Goal: Task Accomplishment & Management: Manage account settings

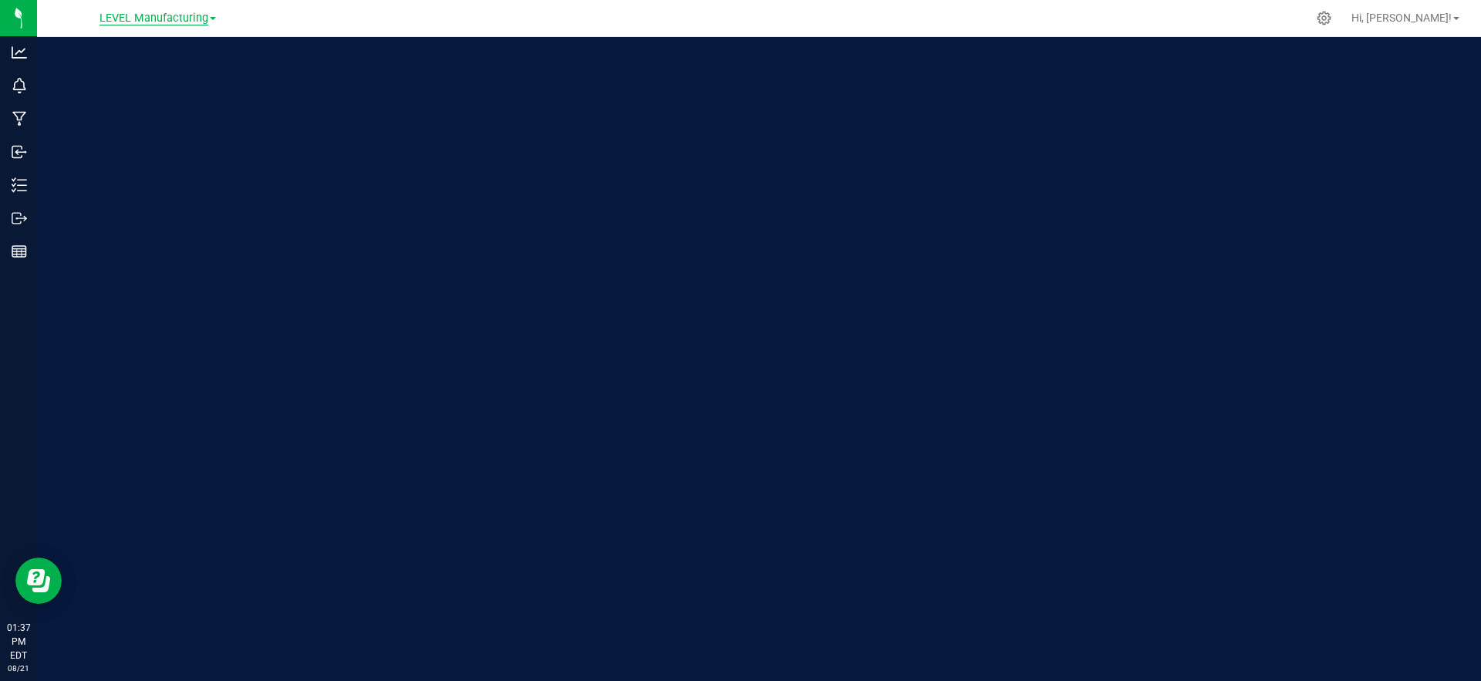
click at [193, 22] on span "LEVEL Manufacturing" at bounding box center [154, 19] width 109 height 14
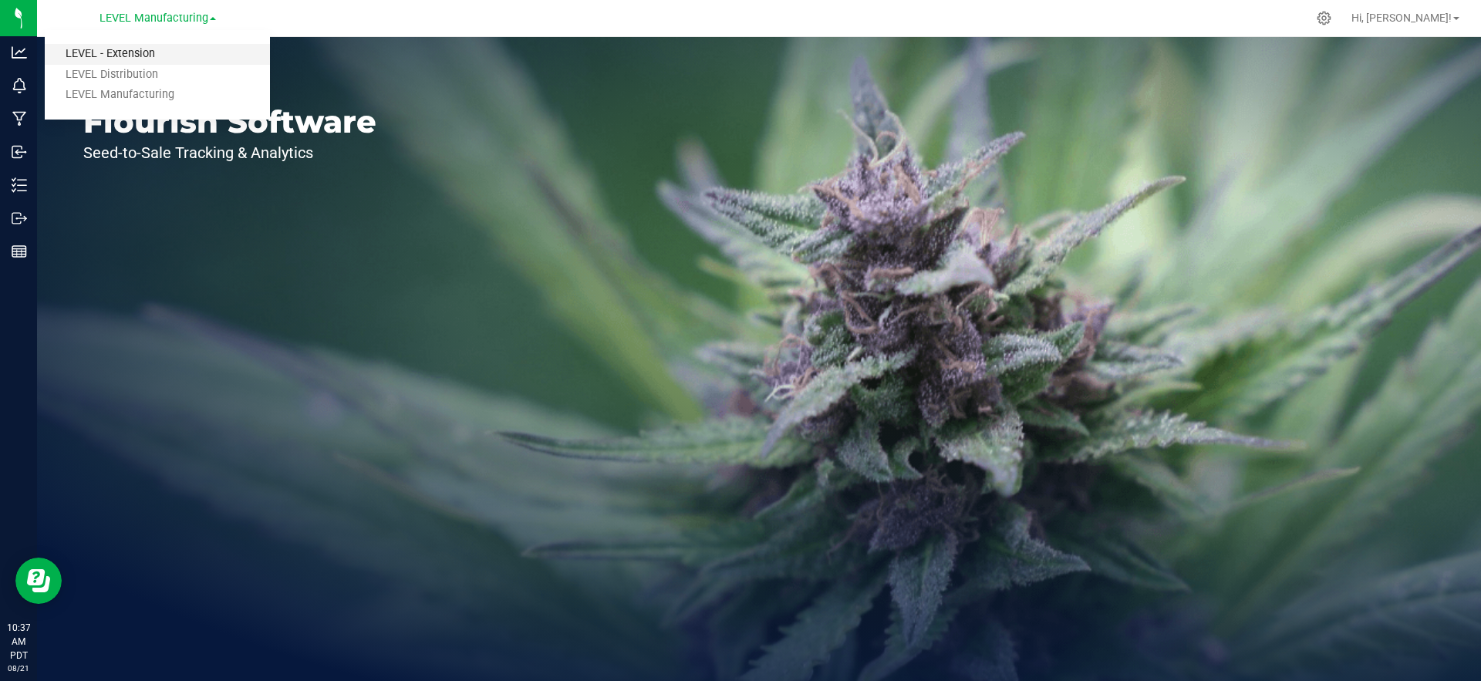
click at [154, 58] on link "LEVEL - Extension" at bounding box center [157, 54] width 225 height 21
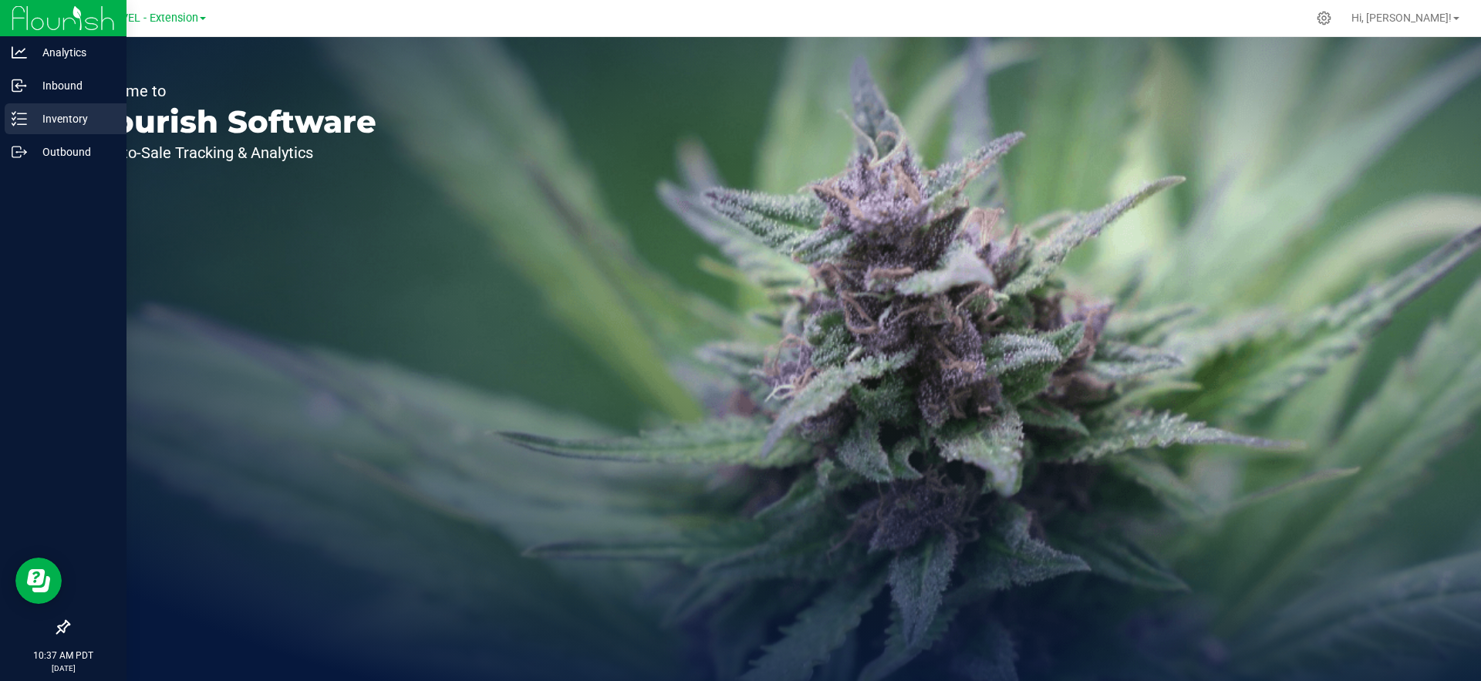
click at [19, 123] on icon at bounding box center [19, 118] width 15 height 15
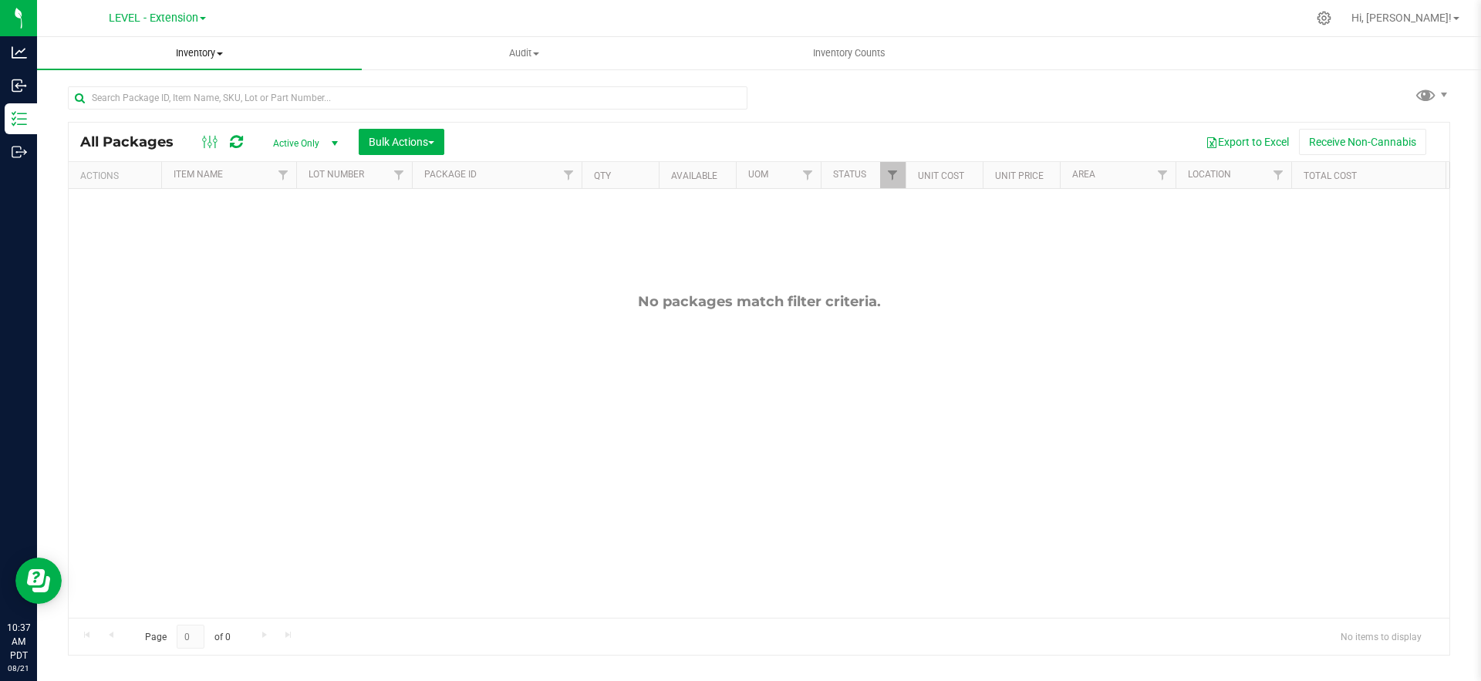
click at [182, 60] on uib-tab-heading "Inventory All packages All inventory Waste log Create inventory" at bounding box center [199, 53] width 325 height 32
click at [128, 109] on span "All inventory" at bounding box center [89, 111] width 104 height 13
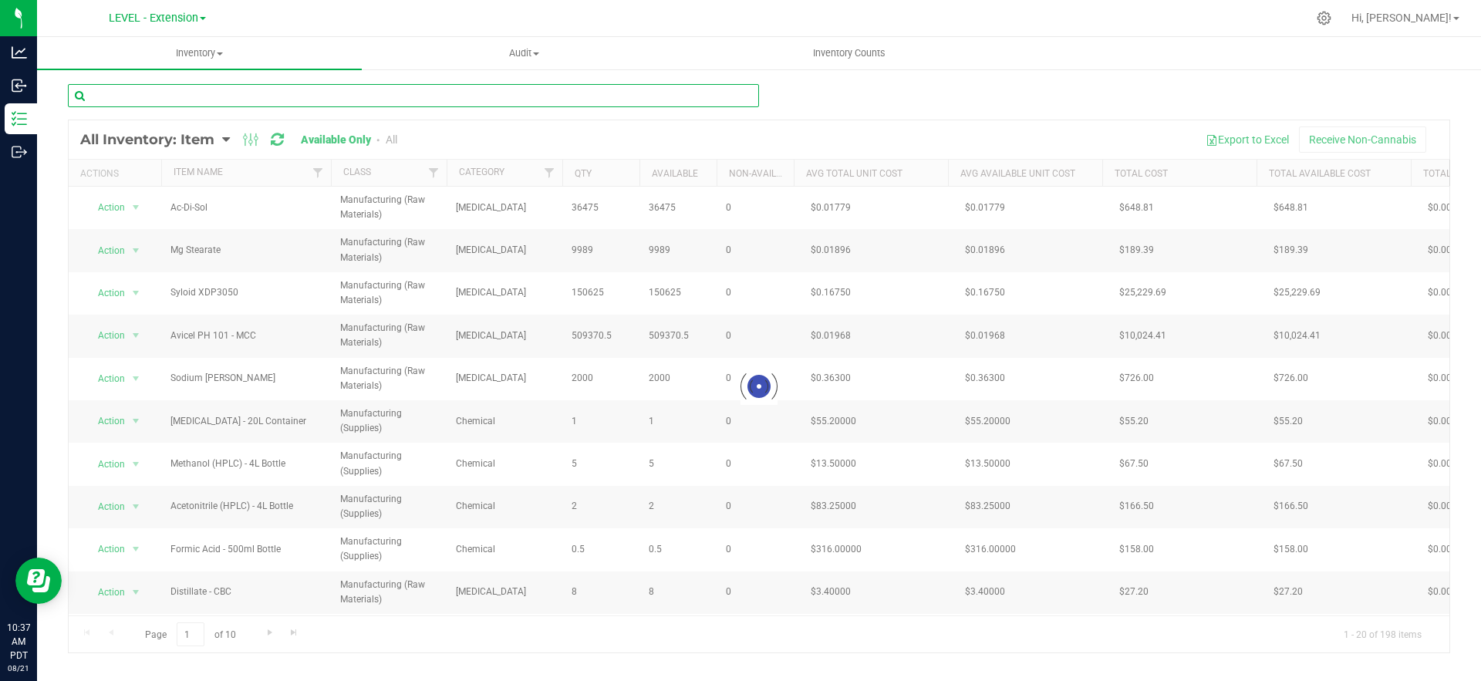
click at [219, 103] on input "text" at bounding box center [413, 95] width 691 height 23
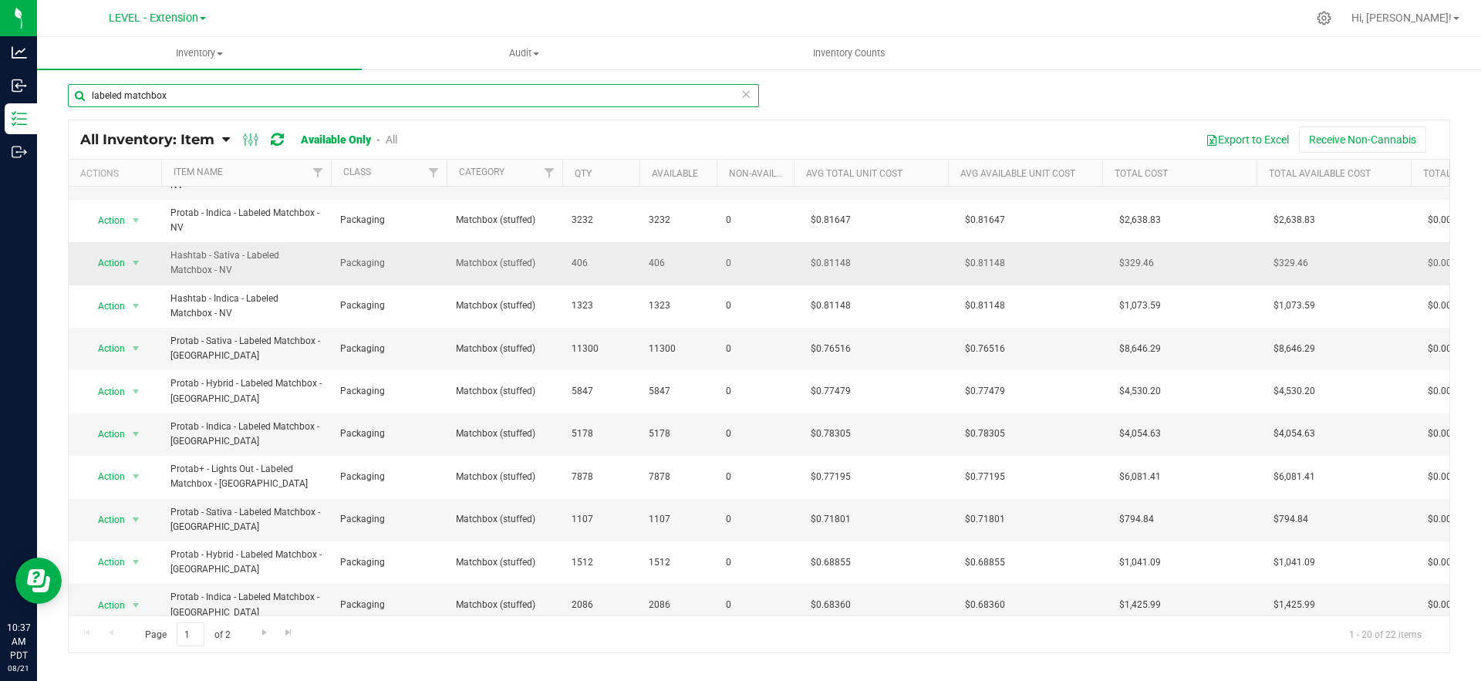
scroll to position [163, 0]
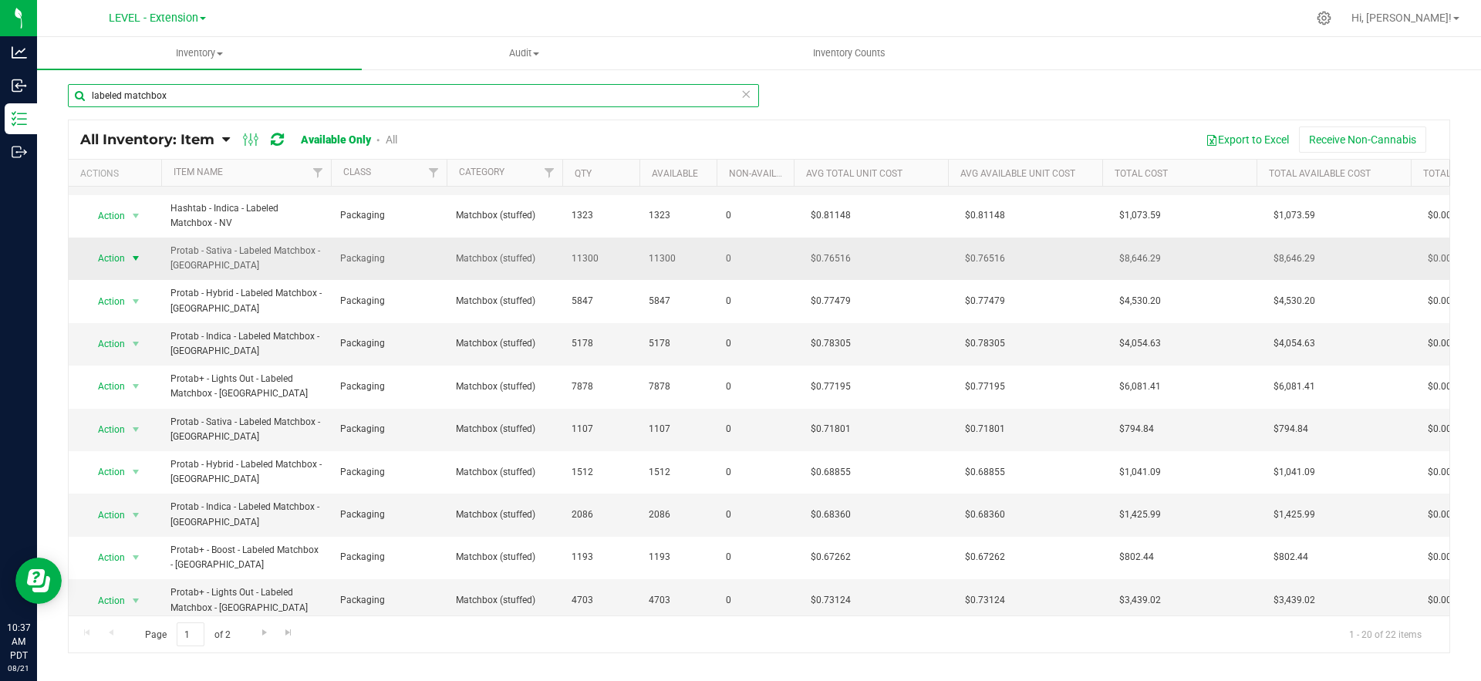
type input "labeled matchbox"
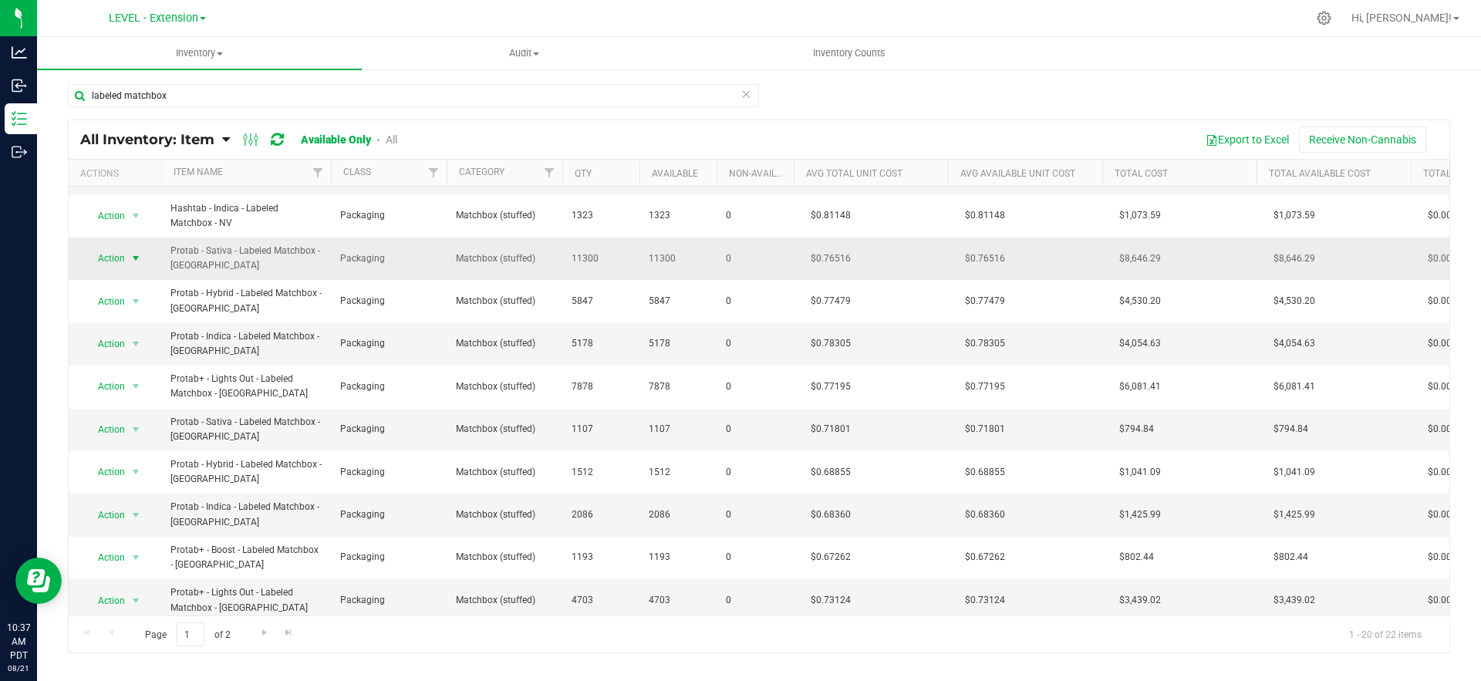
click at [122, 256] on span "Action" at bounding box center [105, 259] width 42 height 22
click at [122, 286] on li "Adjust qty" at bounding box center [134, 284] width 99 height 23
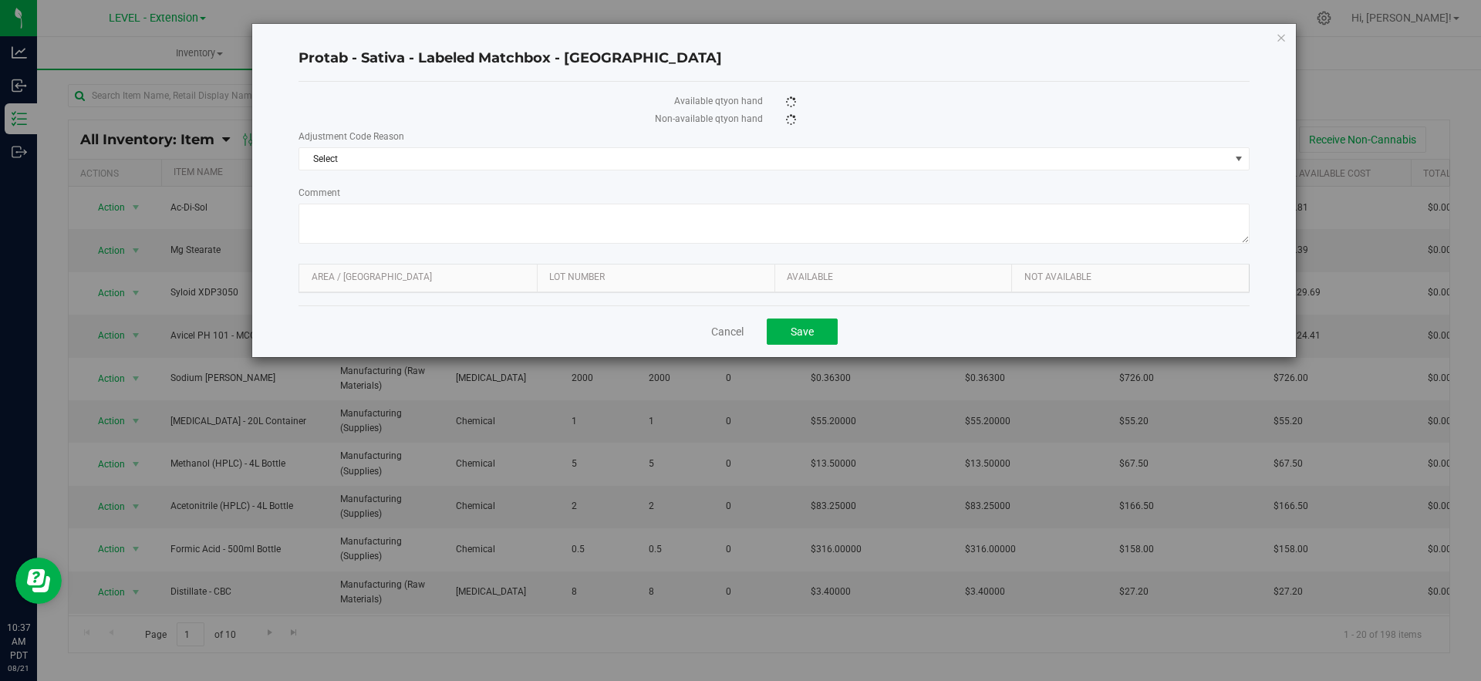
click at [681, 319] on div "Cancel Save" at bounding box center [774, 332] width 951 height 52
click at [714, 329] on link "Cancel" at bounding box center [727, 331] width 32 height 15
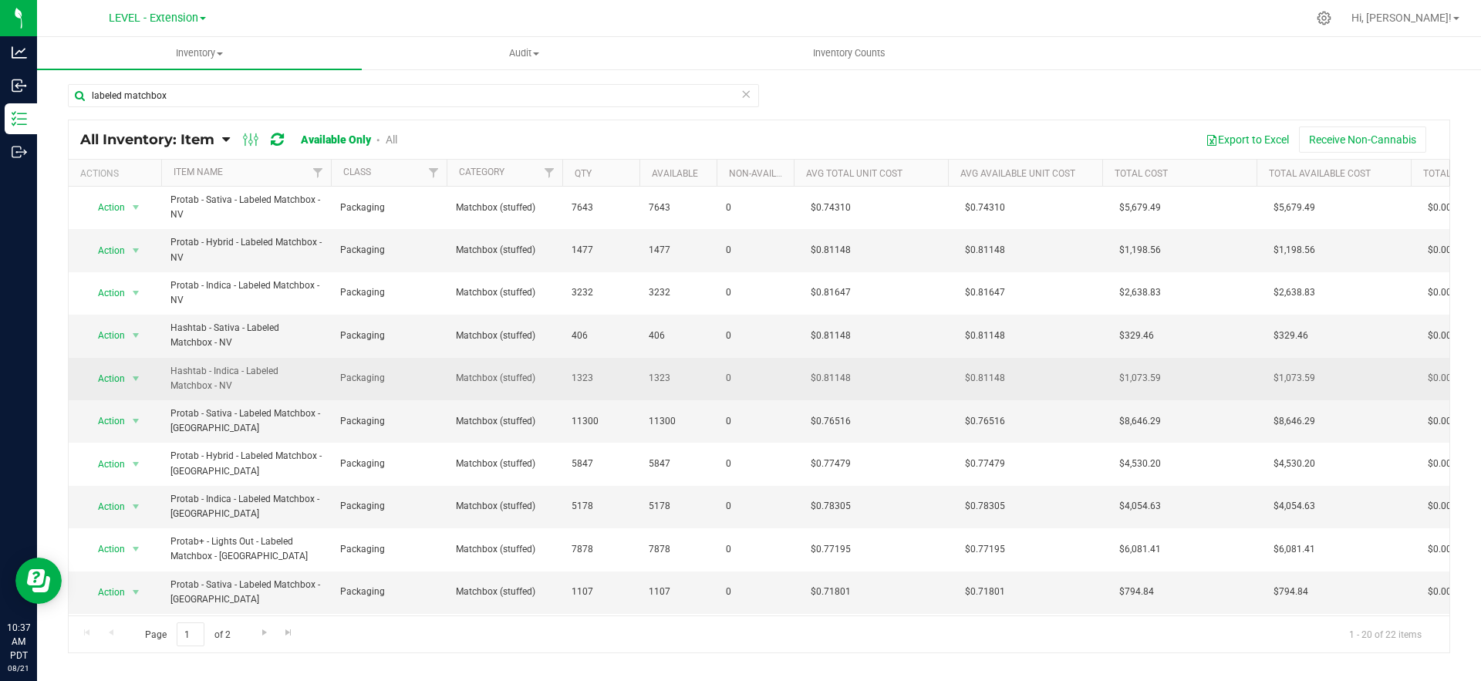
scroll to position [69, 0]
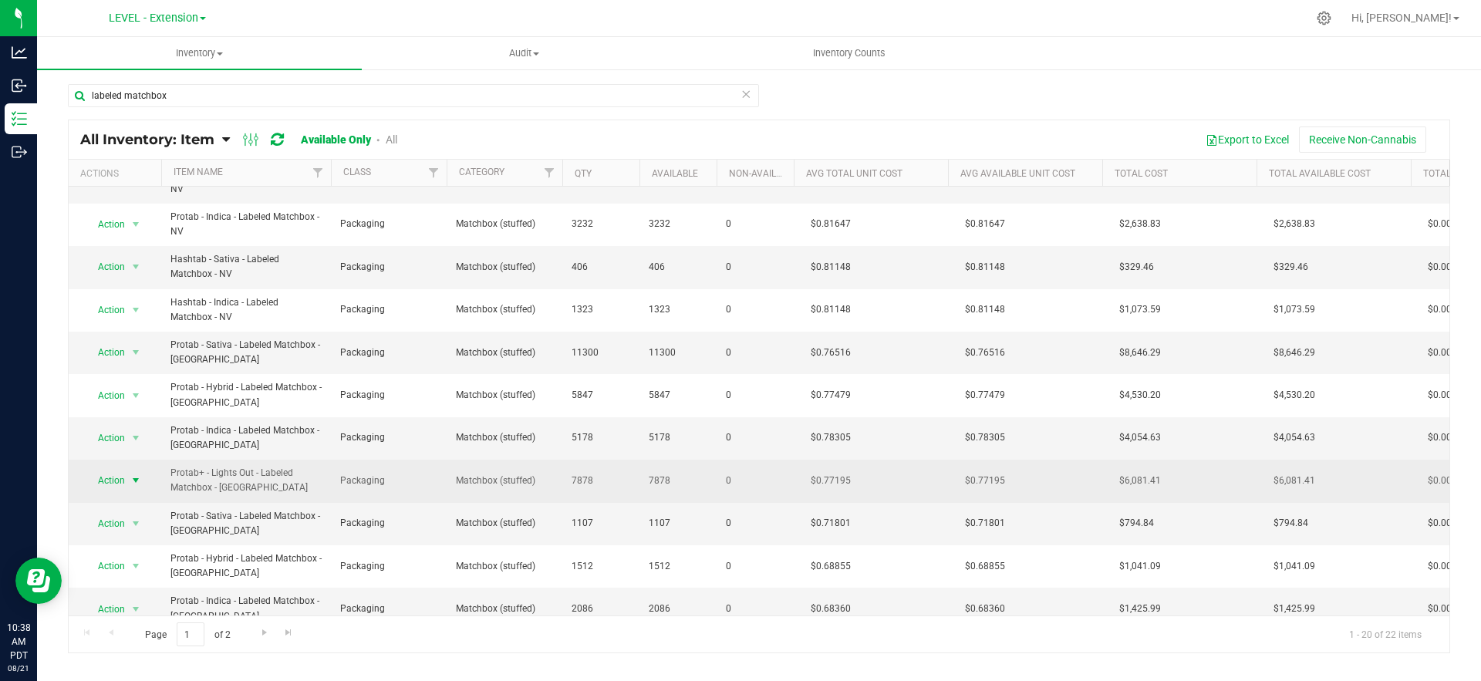
click at [123, 477] on span "Action" at bounding box center [105, 481] width 42 height 22
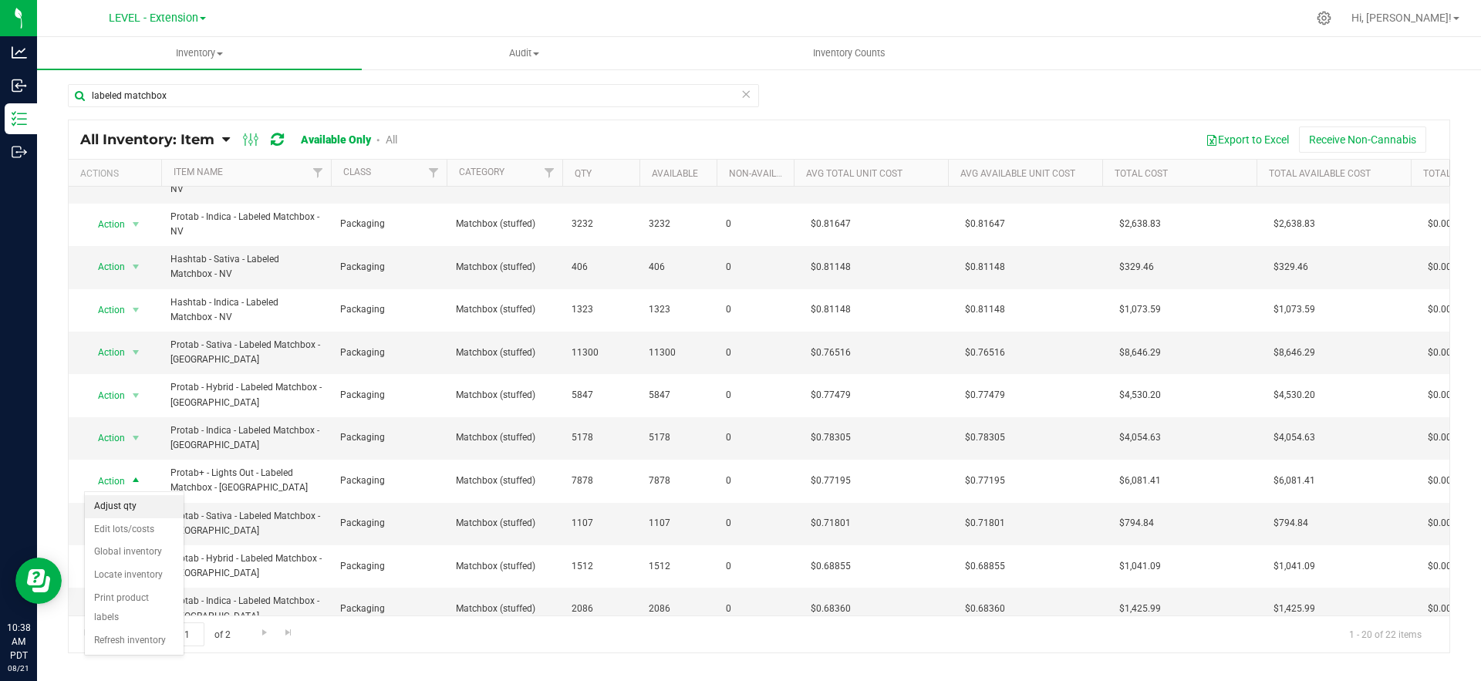
click at [126, 506] on li "Adjust qty" at bounding box center [134, 506] width 99 height 23
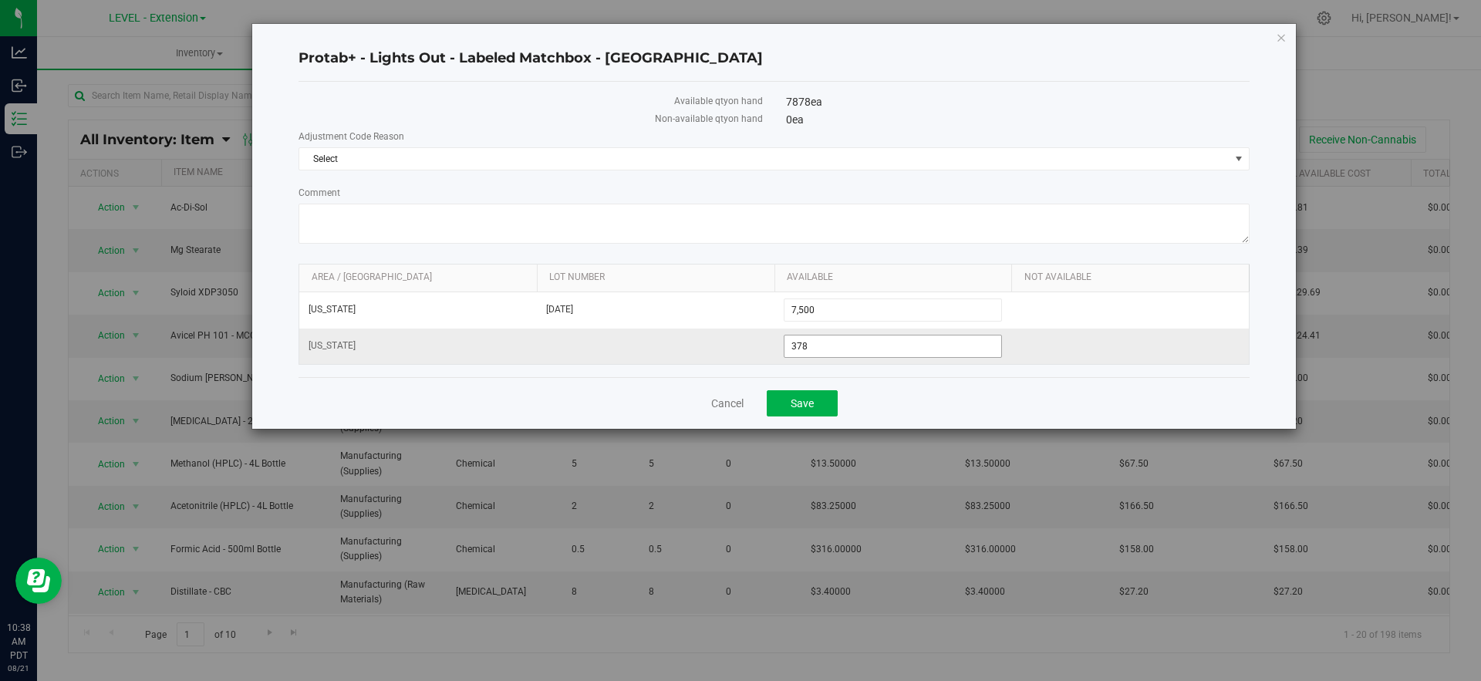
click at [814, 340] on span "378 378" at bounding box center [893, 346] width 219 height 23
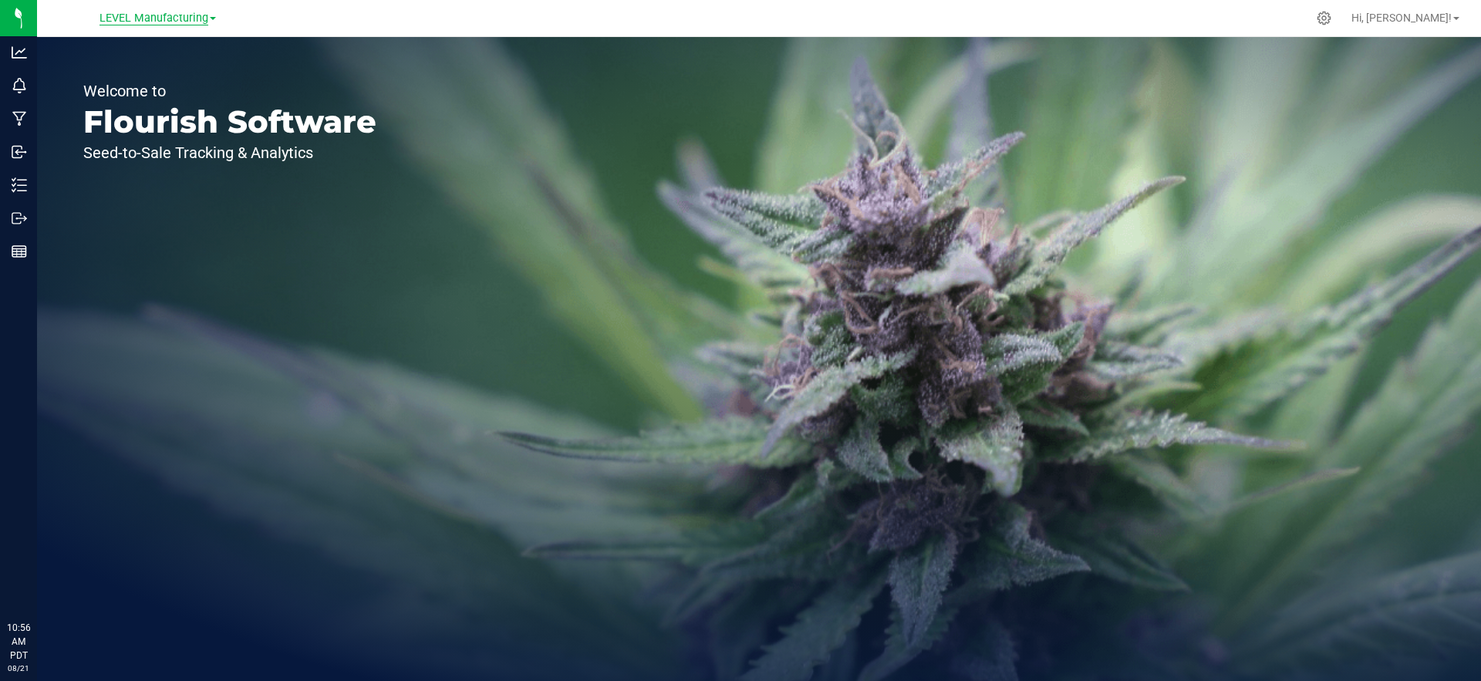
click at [160, 20] on span "LEVEL Manufacturing" at bounding box center [154, 19] width 109 height 14
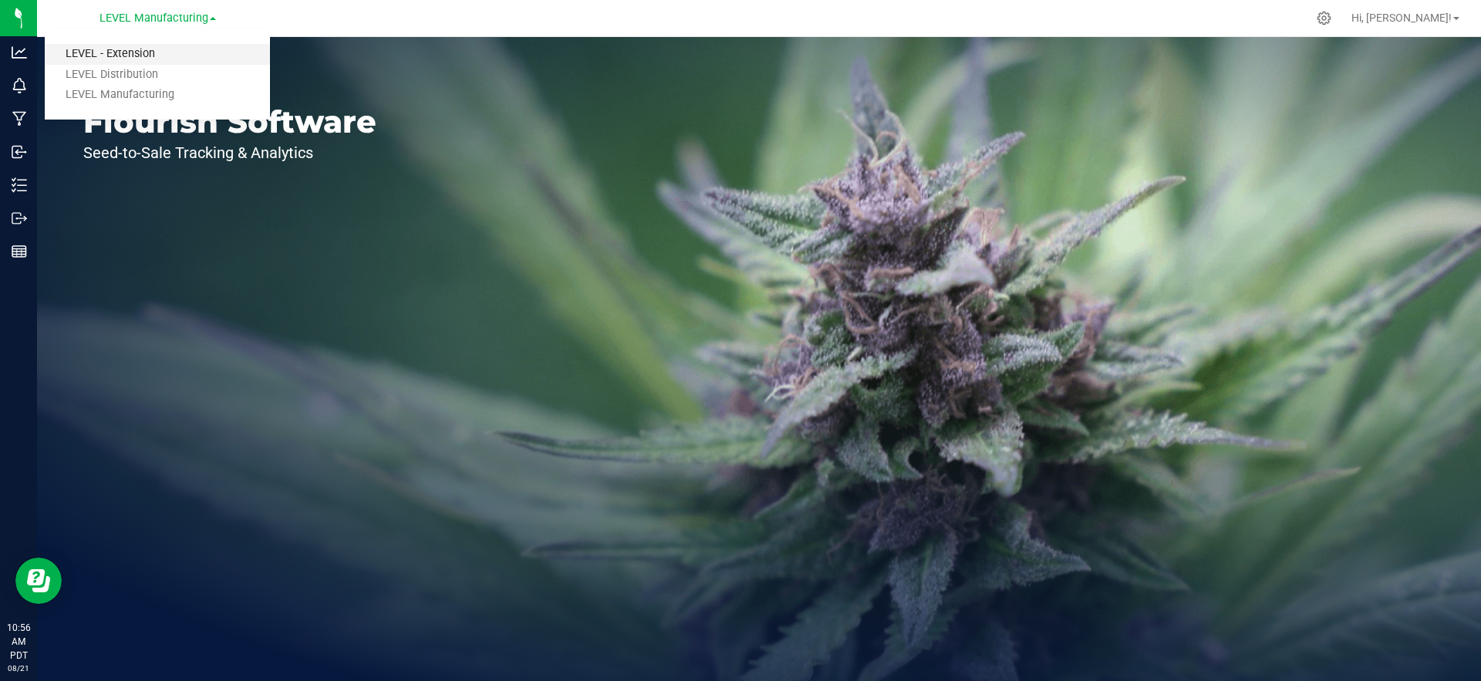
click at [143, 53] on link "LEVEL - Extension" at bounding box center [157, 54] width 225 height 21
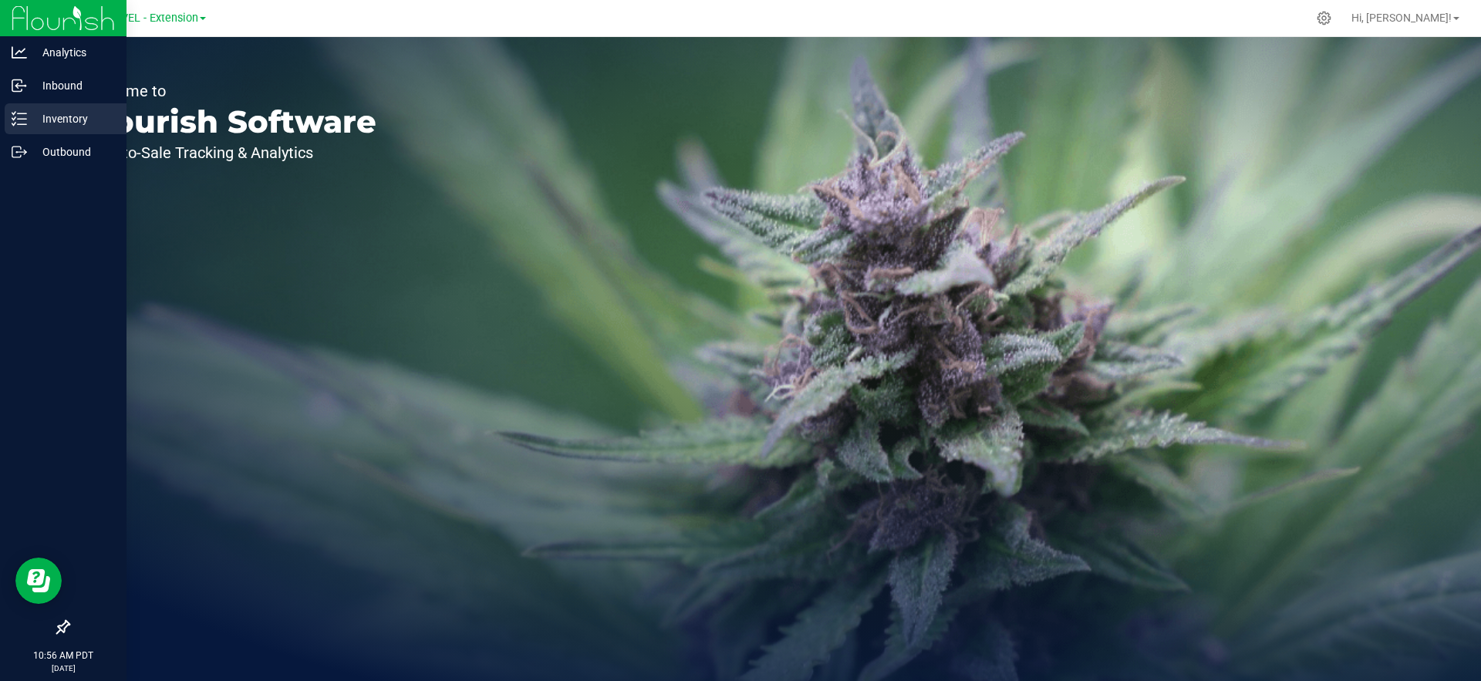
click at [31, 111] on p "Inventory" at bounding box center [73, 119] width 93 height 19
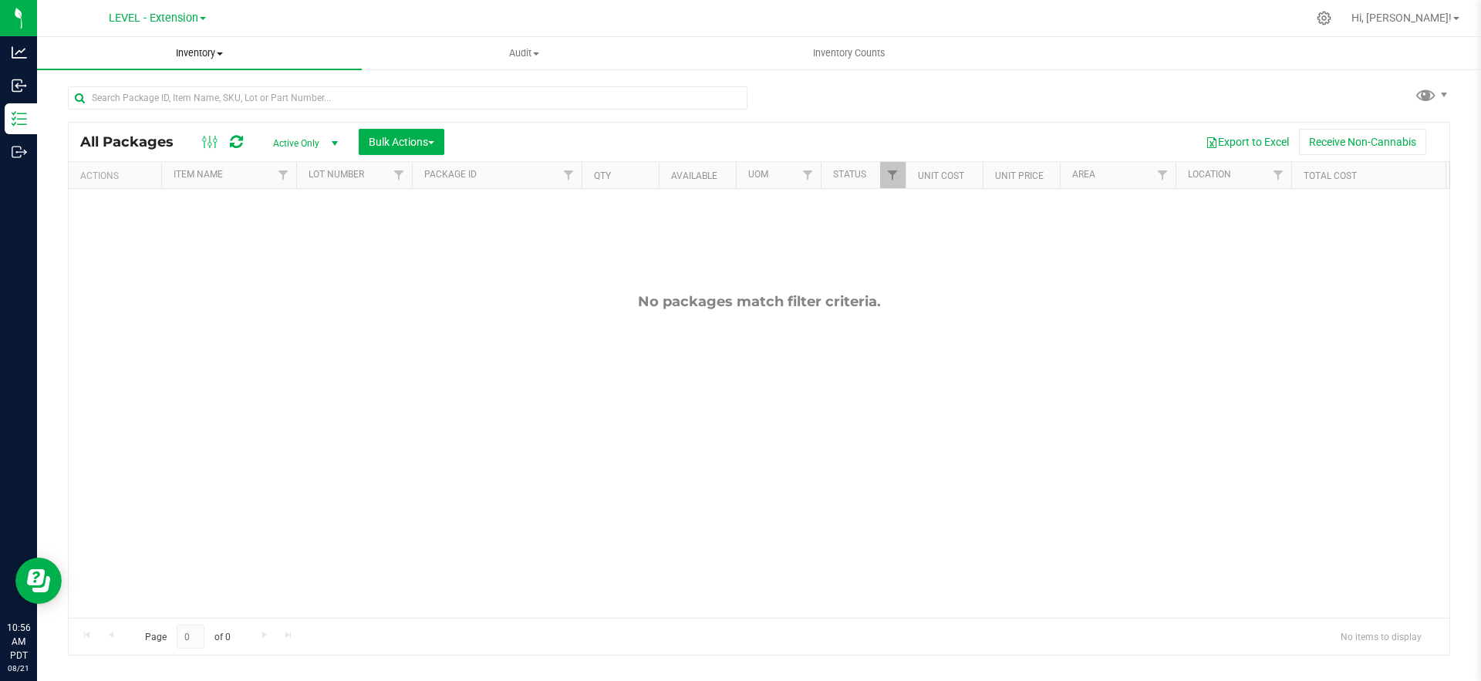
click at [203, 57] on span "Inventory" at bounding box center [199, 53] width 325 height 14
click at [117, 111] on span "All inventory" at bounding box center [89, 111] width 104 height 13
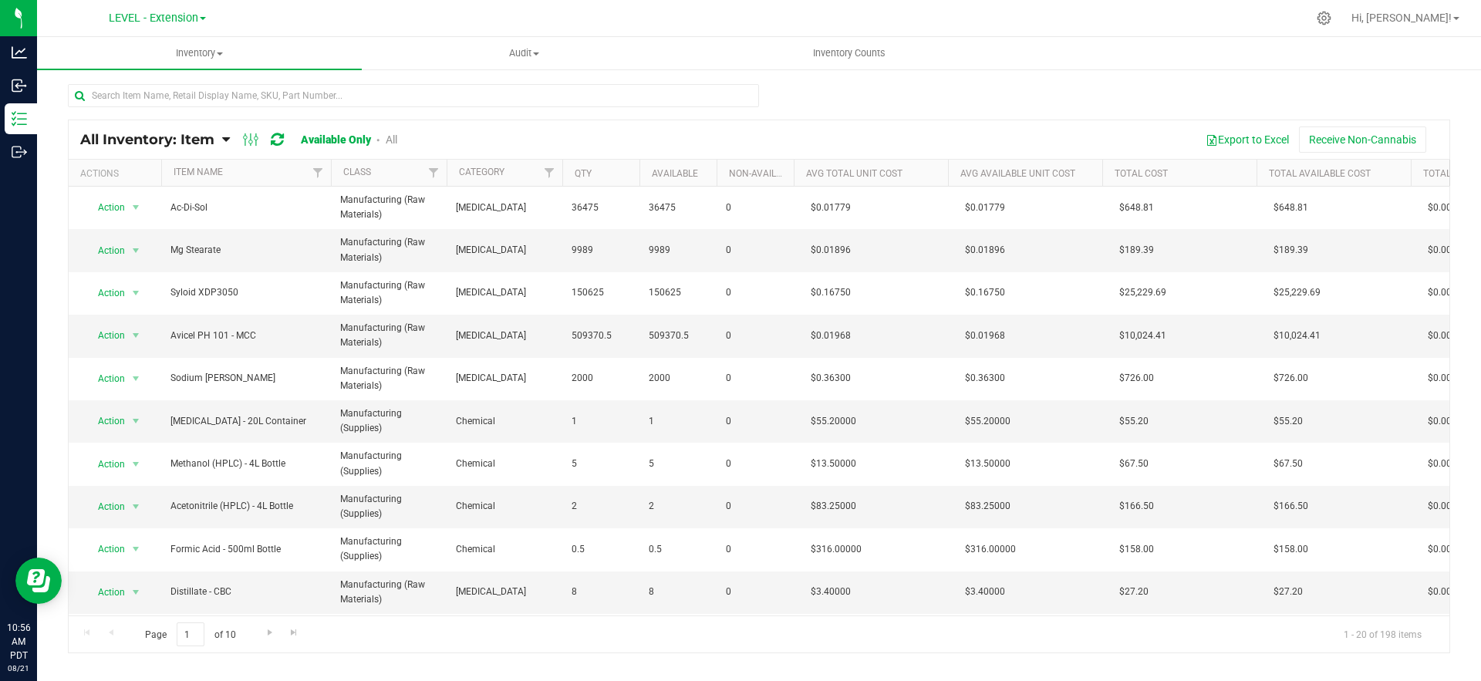
click at [143, 140] on span "All Inventory: Item" at bounding box center [147, 139] width 134 height 17
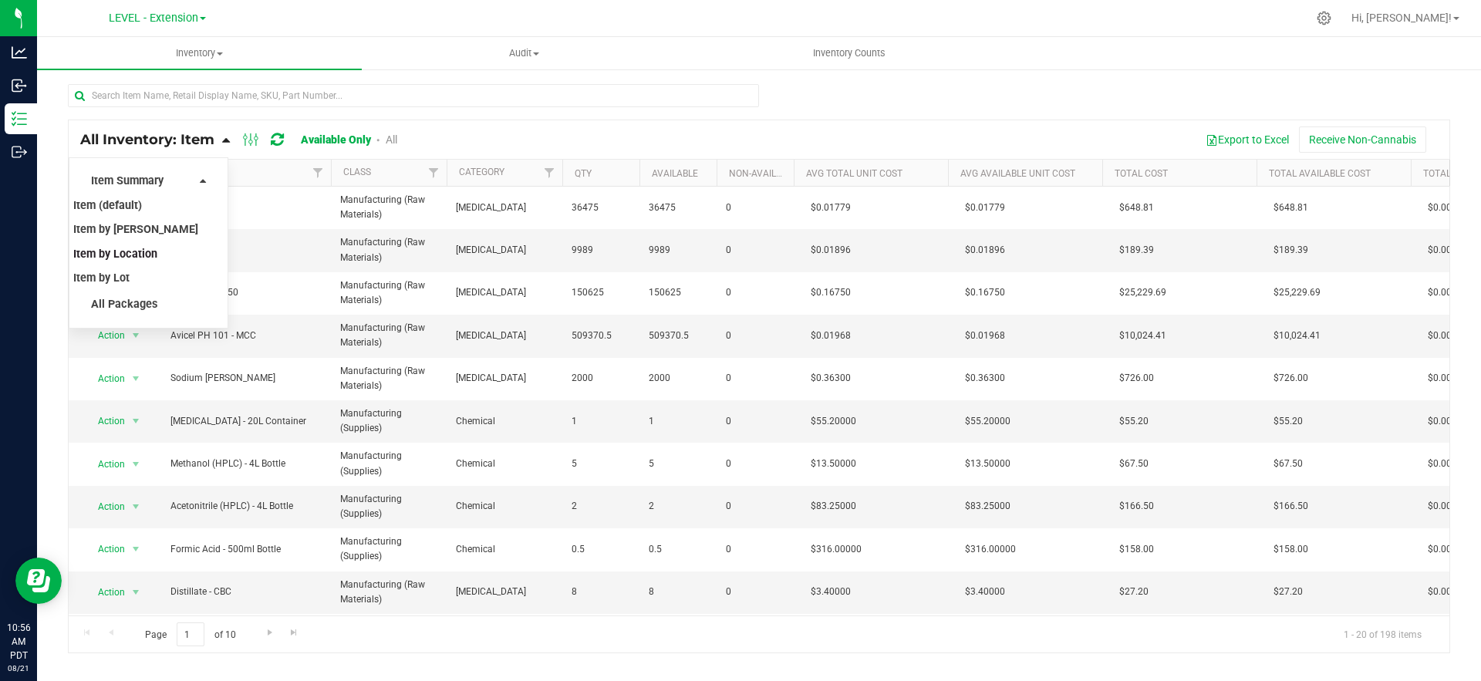
click at [140, 258] on span "Item by Location" at bounding box center [115, 254] width 84 height 13
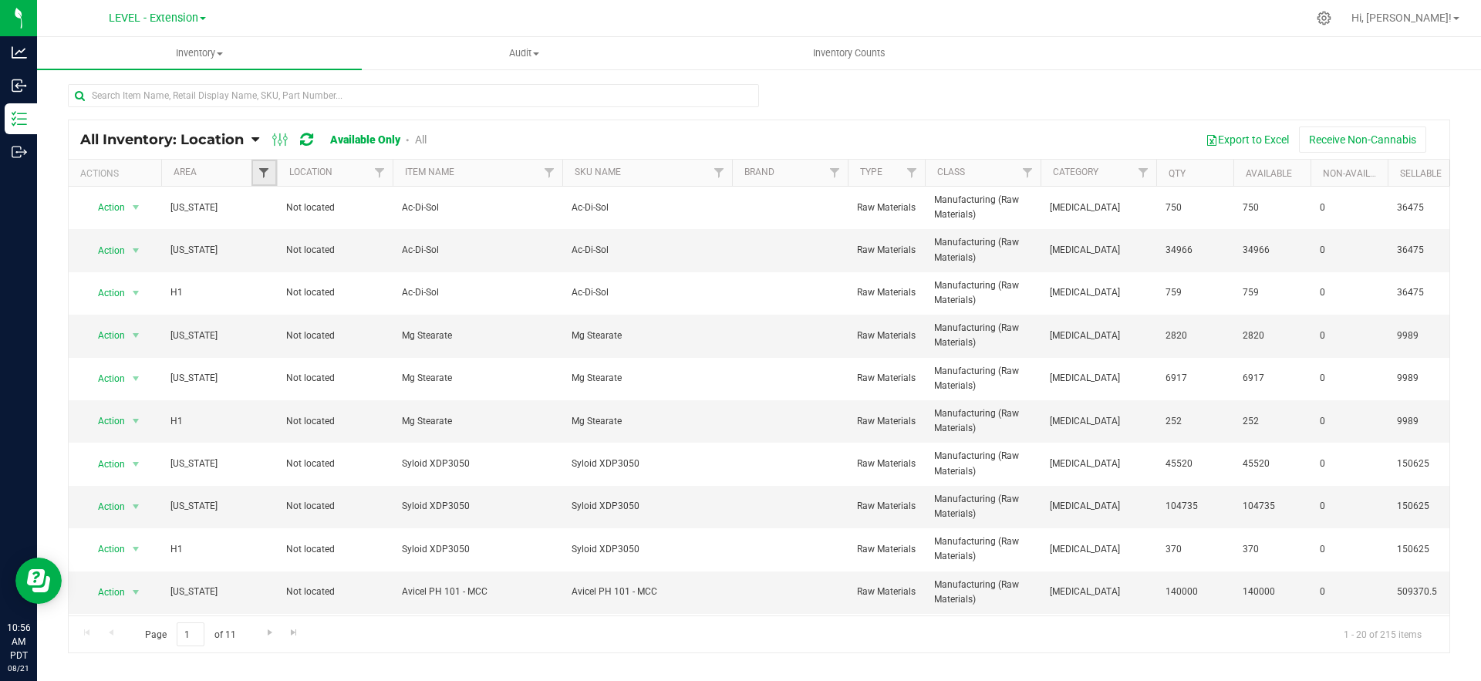
click at [262, 175] on span "Filter" at bounding box center [264, 173] width 12 height 12
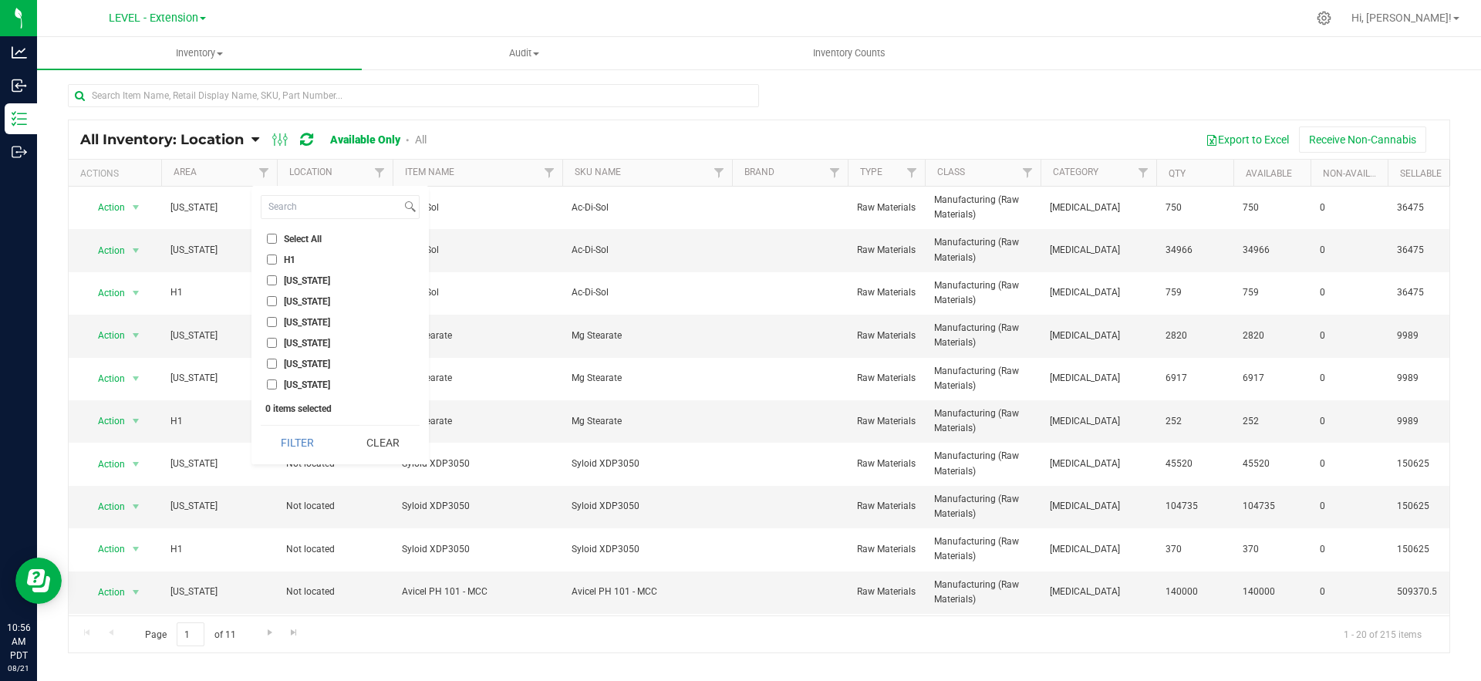
click at [268, 338] on input "[US_STATE]" at bounding box center [272, 343] width 10 height 10
checkbox input "true"
click at [294, 439] on button "Filter" at bounding box center [298, 443] width 74 height 34
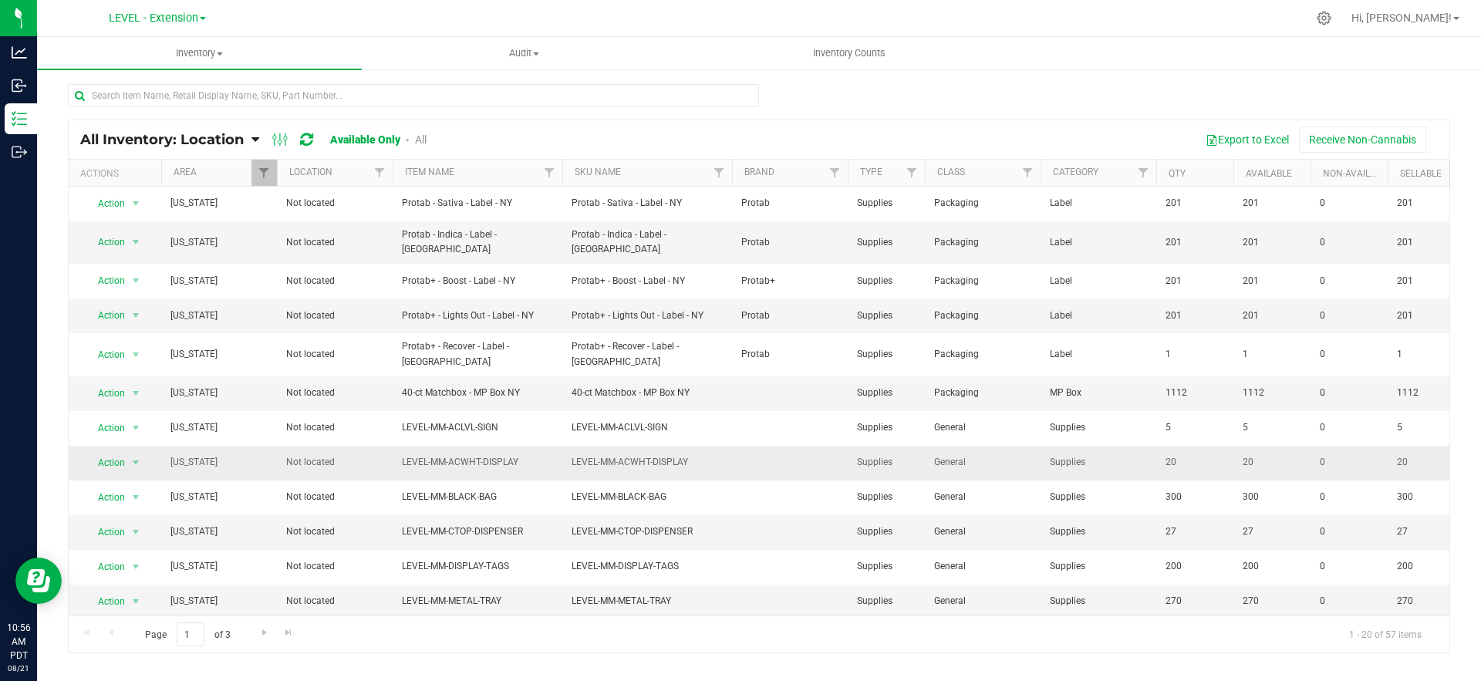
scroll to position [304, 0]
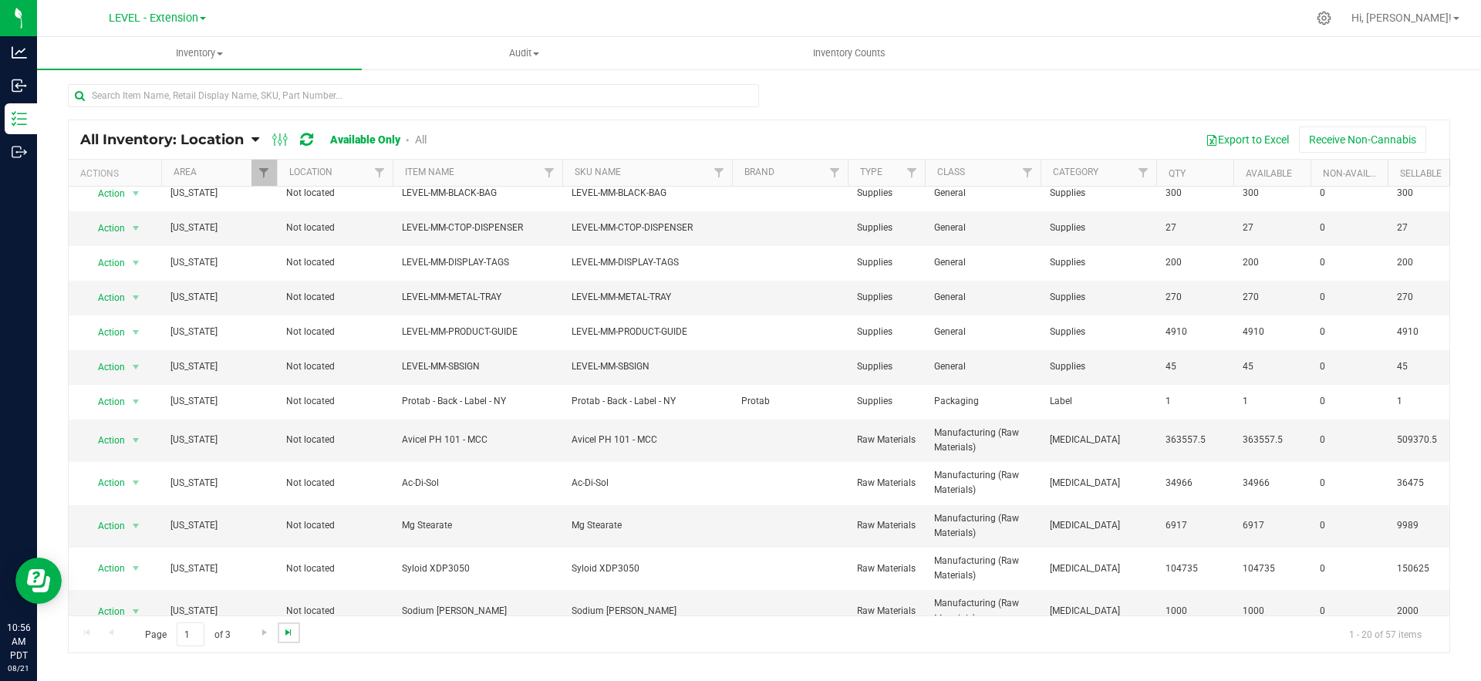
click at [290, 634] on span "Go to the last page" at bounding box center [288, 632] width 12 height 12
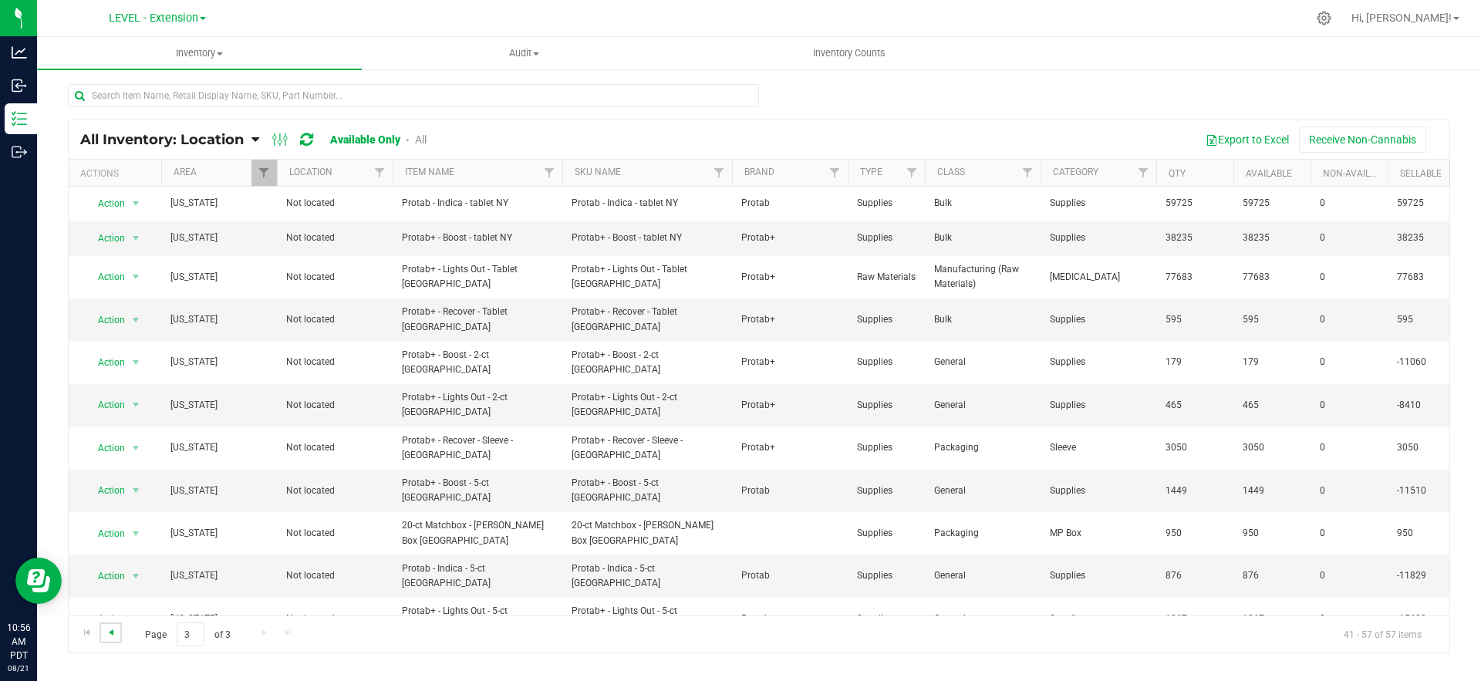
click at [114, 633] on span "Go to the previous page" at bounding box center [111, 632] width 12 height 12
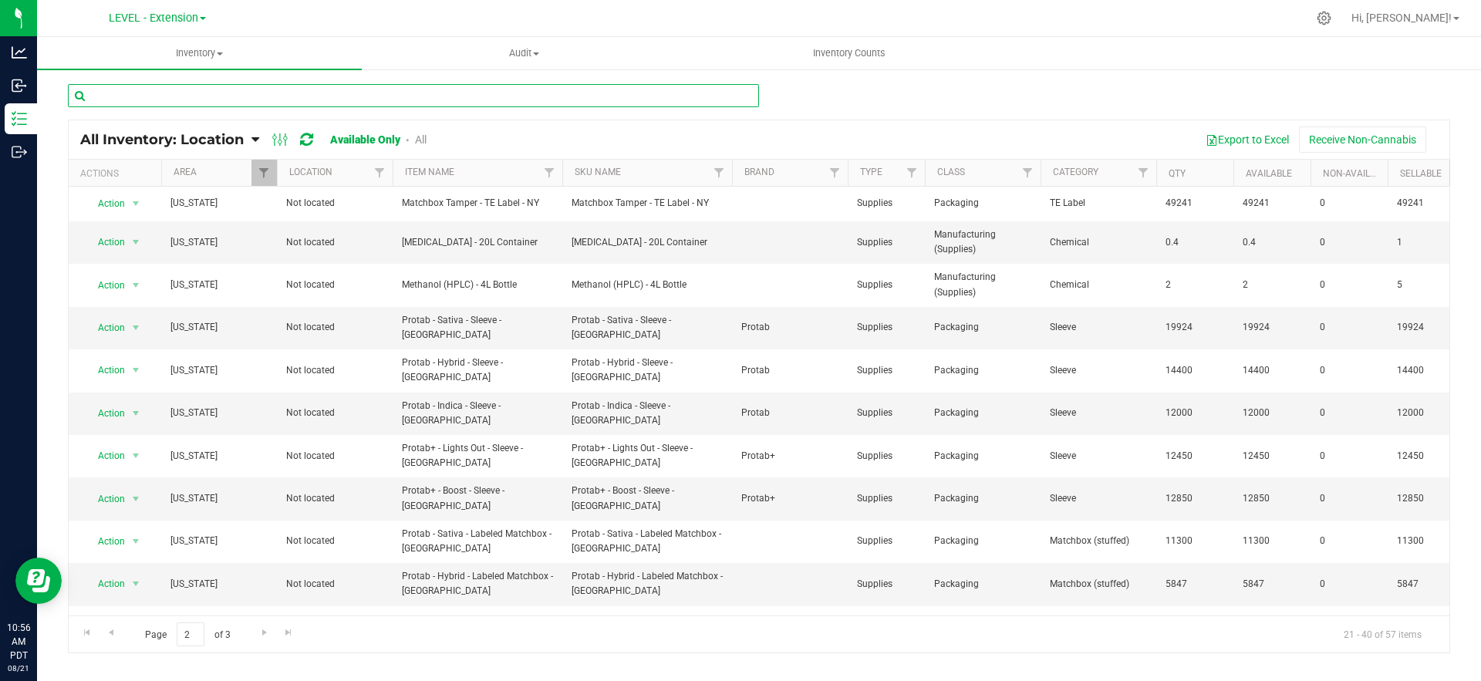
click at [209, 96] on input "text" at bounding box center [413, 95] width 691 height 23
type input "sleeve"
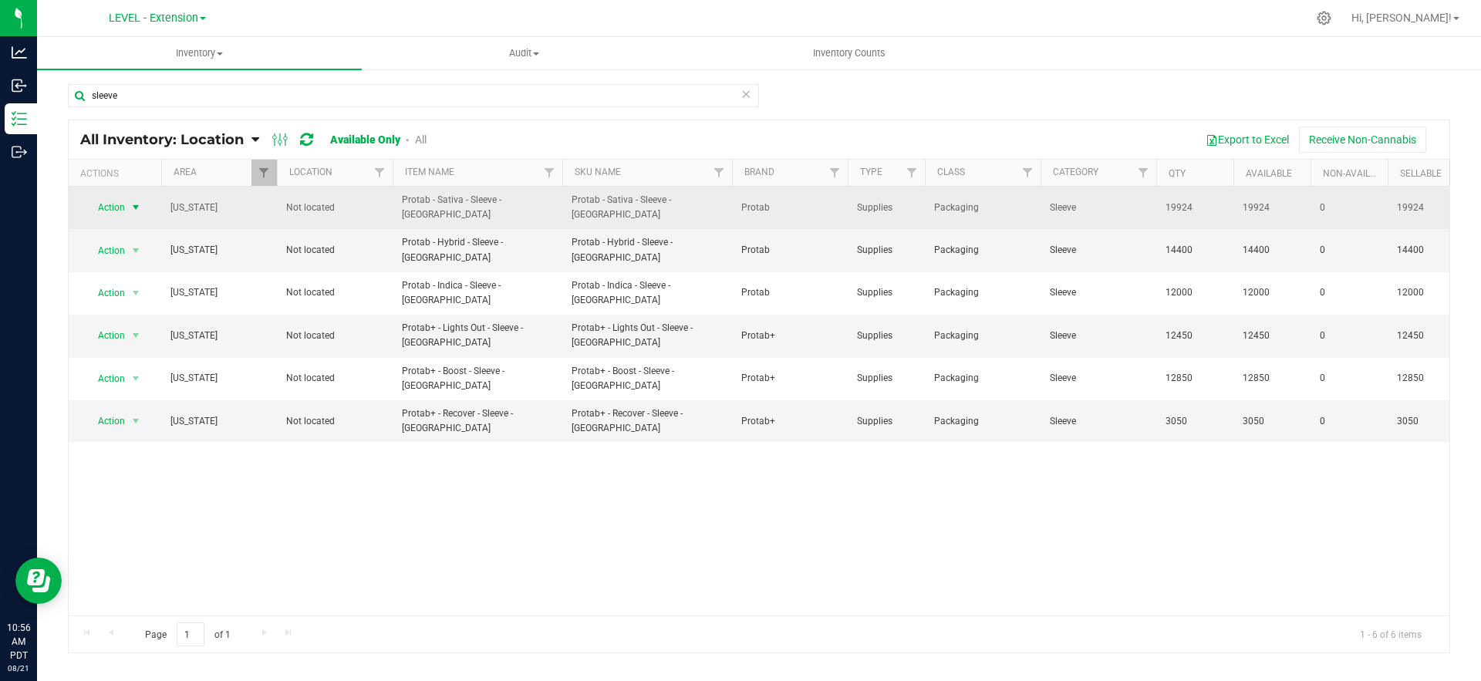
click at [106, 204] on span "Action" at bounding box center [105, 208] width 42 height 22
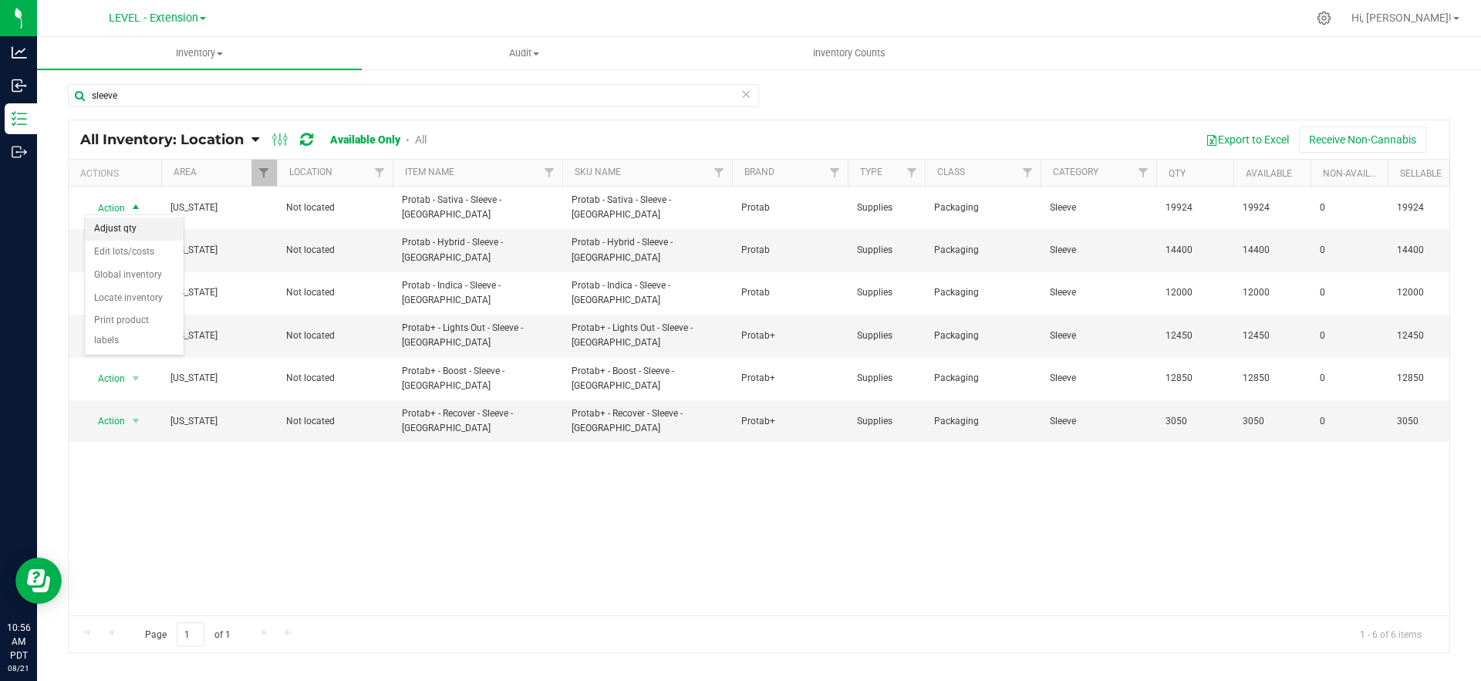
click at [116, 225] on li "Adjust qty" at bounding box center [134, 229] width 99 height 23
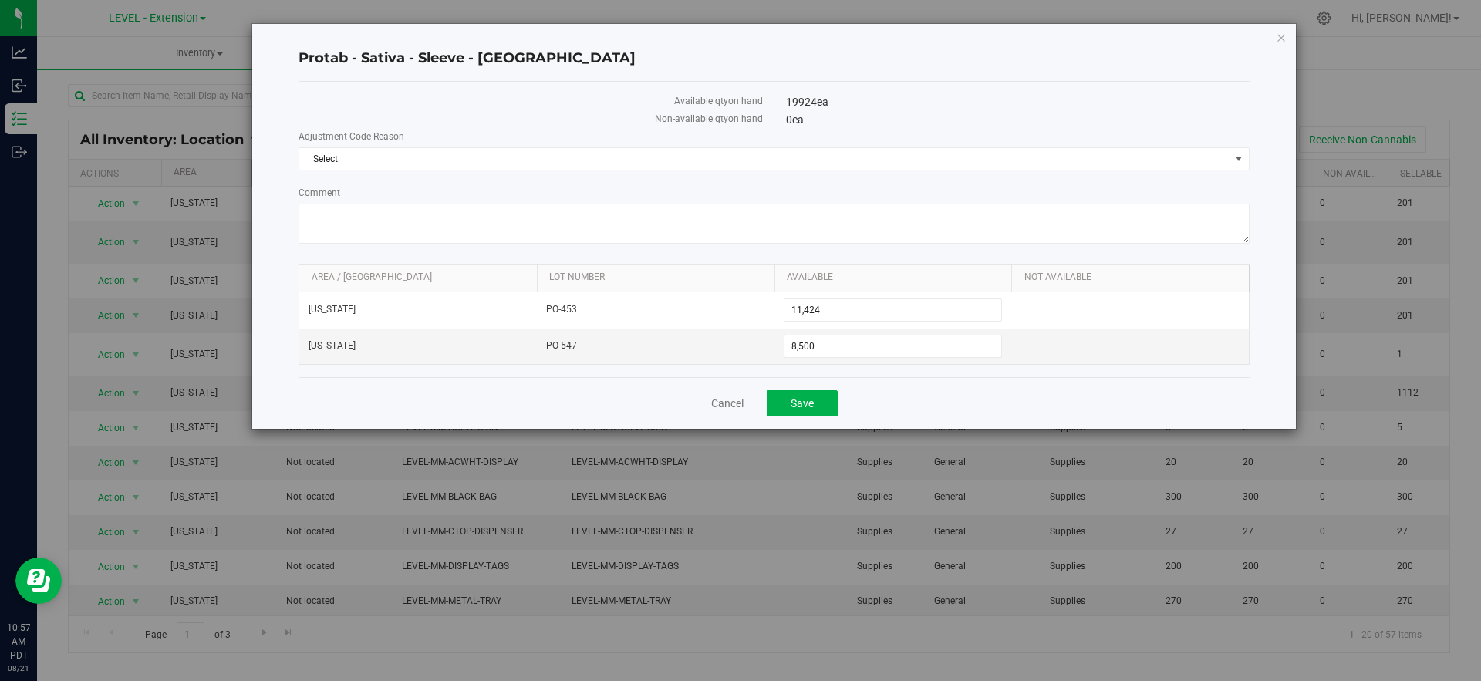
click at [233, 121] on div "Protab - Sativa - Sleeve - [GEOGRAPHIC_DATA] Available qty on hand 19924 ea Non…" at bounding box center [746, 226] width 1101 height 407
click at [219, 99] on div "Protab - Sativa - Sleeve - [GEOGRAPHIC_DATA] Available qty on hand 19924 ea Non…" at bounding box center [746, 226] width 1101 height 407
click at [724, 390] on div "Cancel Save" at bounding box center [774, 403] width 951 height 52
click at [724, 404] on link "Cancel" at bounding box center [727, 403] width 32 height 15
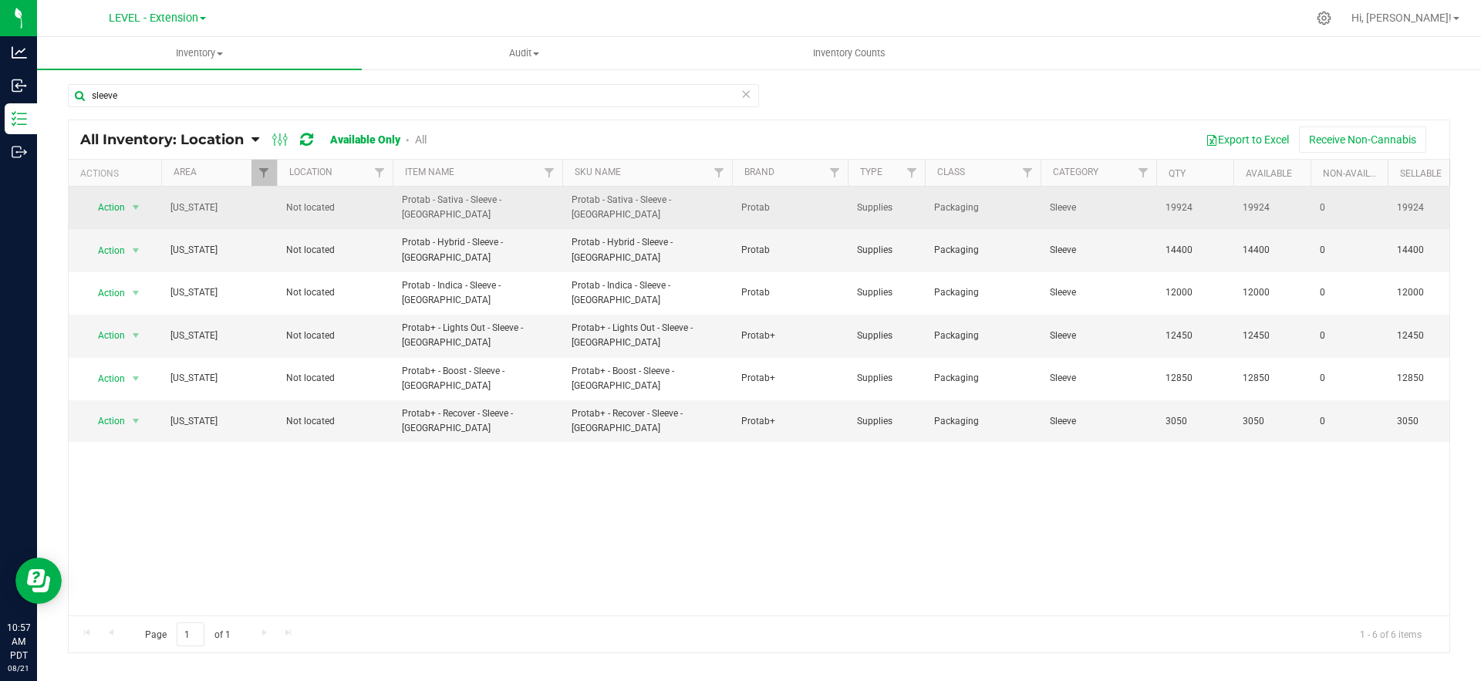
click at [485, 209] on span "Protab - Sativa - Sleeve - [GEOGRAPHIC_DATA]" at bounding box center [477, 207] width 151 height 29
click at [480, 207] on span "Protab - Sativa - Sleeve - [GEOGRAPHIC_DATA]" at bounding box center [477, 207] width 151 height 29
click at [114, 205] on span "Action" at bounding box center [105, 208] width 42 height 22
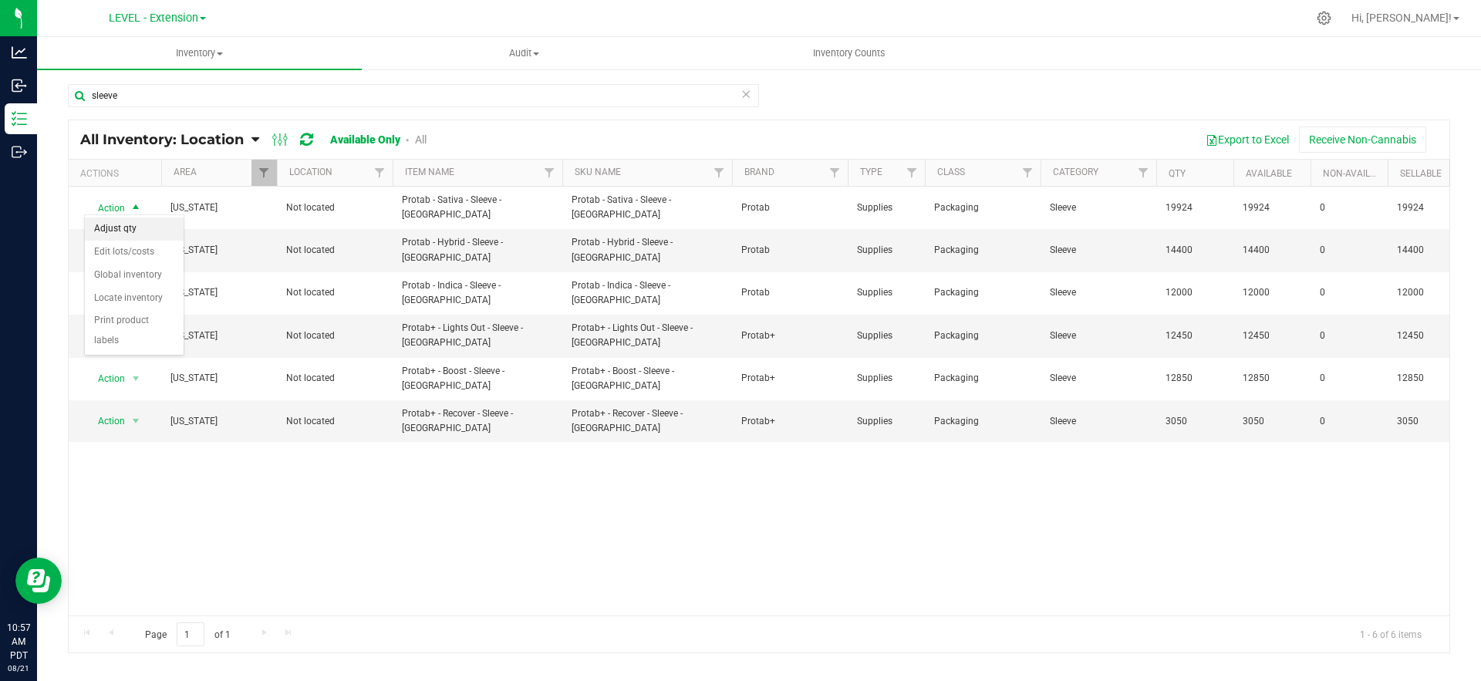
click at [116, 235] on li "Adjust qty" at bounding box center [134, 229] width 99 height 23
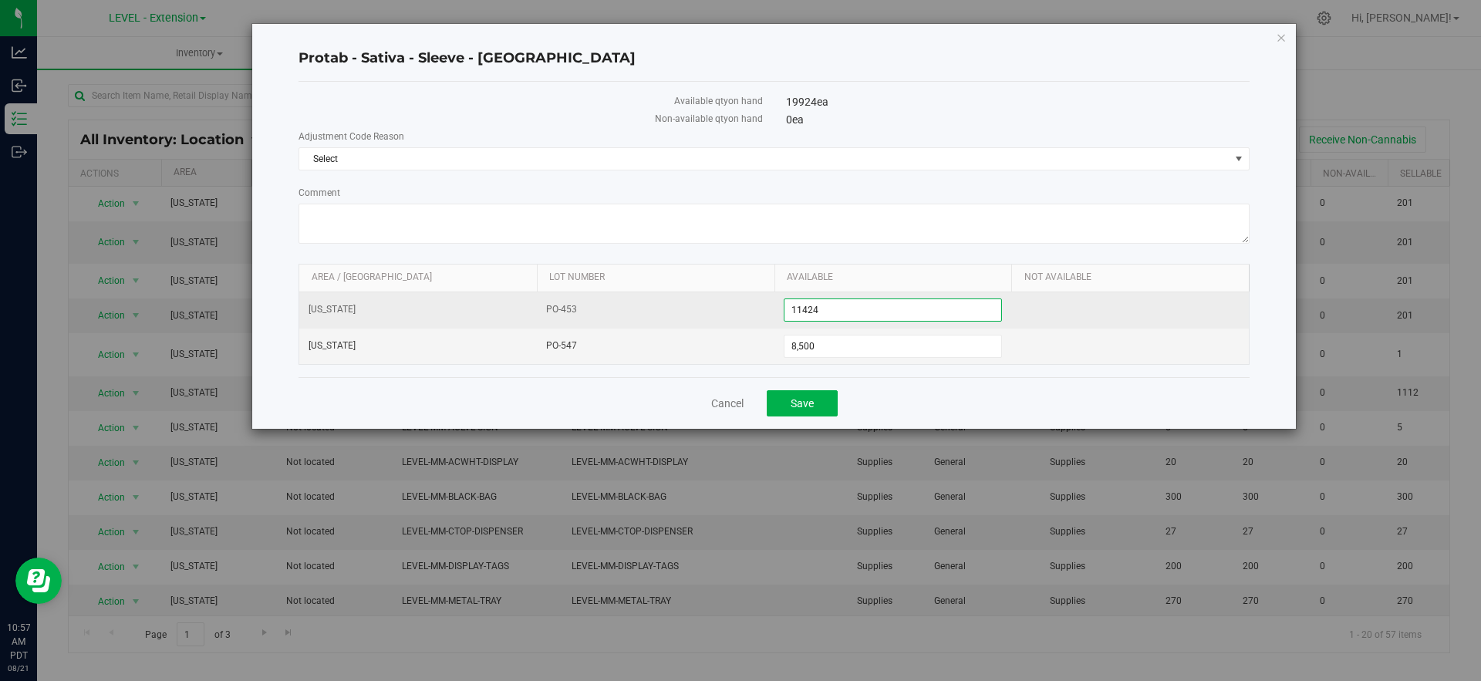
click at [829, 312] on span "11,424 11424" at bounding box center [893, 310] width 219 height 23
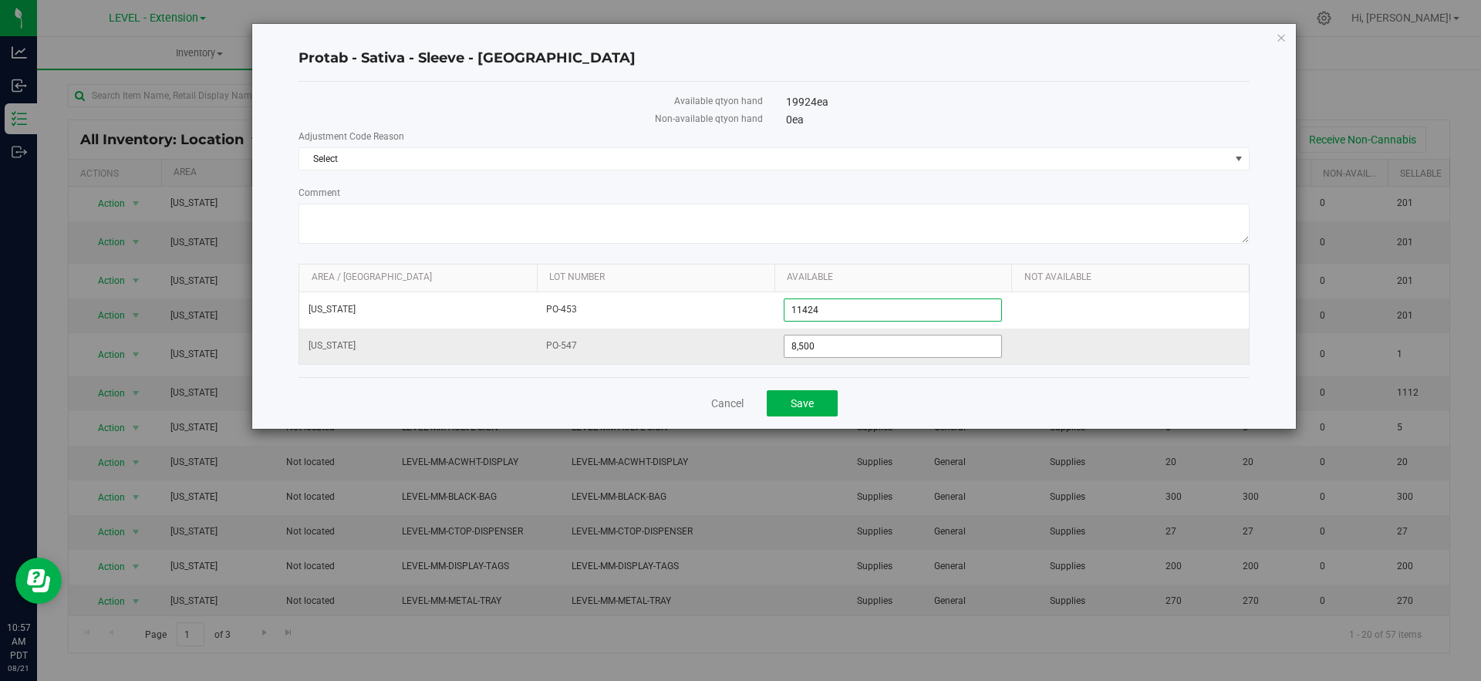
click at [832, 345] on span "8,500 8500" at bounding box center [893, 346] width 219 height 23
click at [860, 376] on div "Available qty on hand 19924 ea Non-available qty on hand 0 ea Adjustment Code R…" at bounding box center [774, 229] width 951 height 295
